Goal: Information Seeking & Learning: Learn about a topic

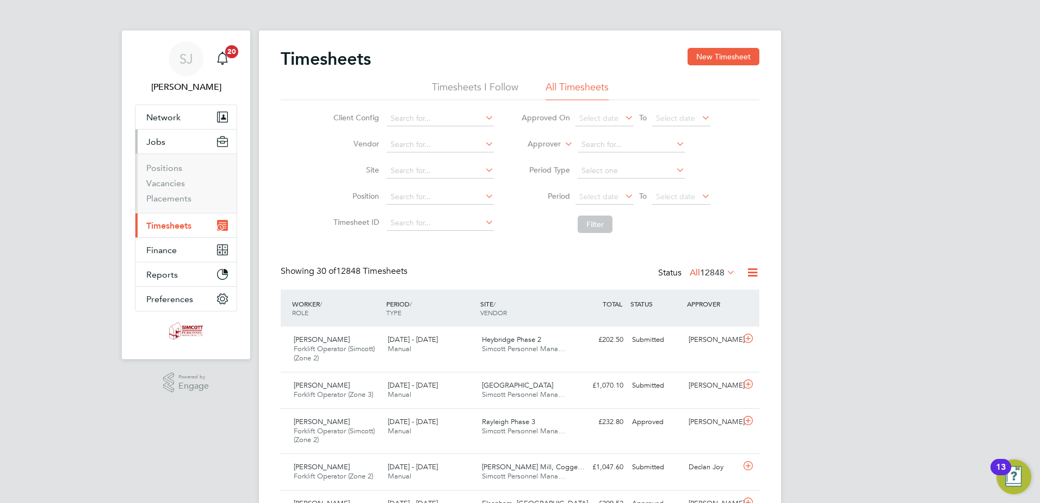
click at [165, 191] on li "Vacancies" at bounding box center [187, 185] width 82 height 15
click at [170, 180] on link "Vacancies" at bounding box center [165, 183] width 39 height 10
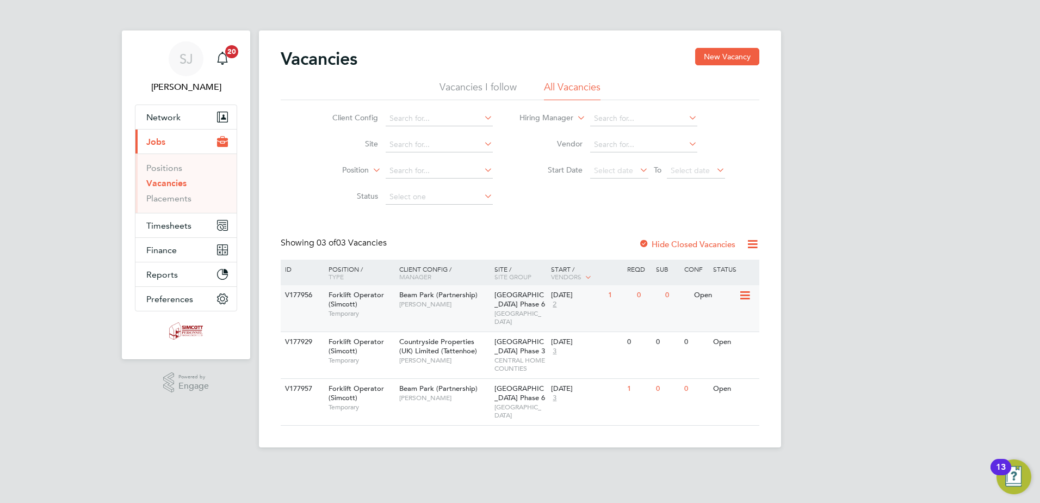
click at [504, 300] on span "[GEOGRAPHIC_DATA] Phase 6" at bounding box center [520, 299] width 51 height 18
click at [535, 356] on span "CENTRAL HOME COUNTIES" at bounding box center [521, 364] width 52 height 17
click at [455, 384] on span "Beam Park (Partnership)" at bounding box center [438, 388] width 78 height 9
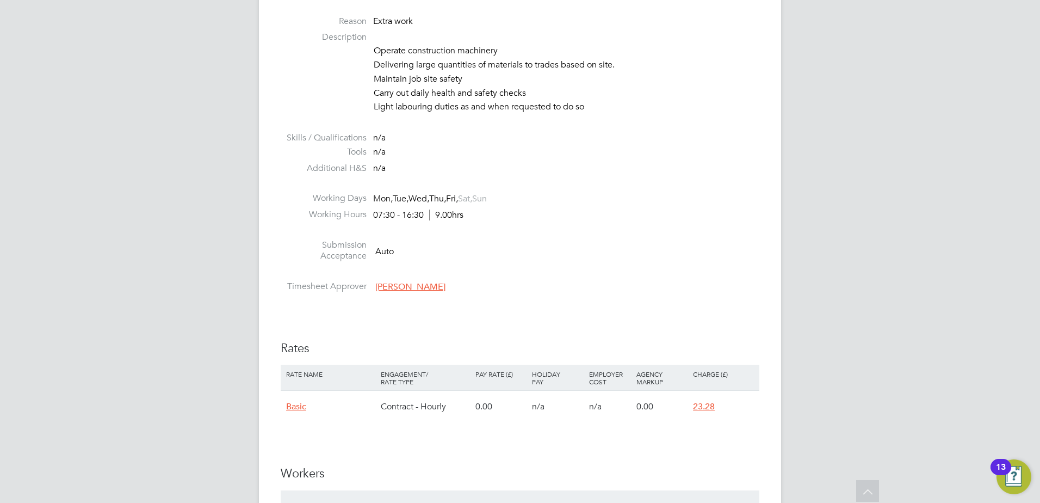
scroll to position [326, 0]
